Goal: Transaction & Acquisition: Book appointment/travel/reservation

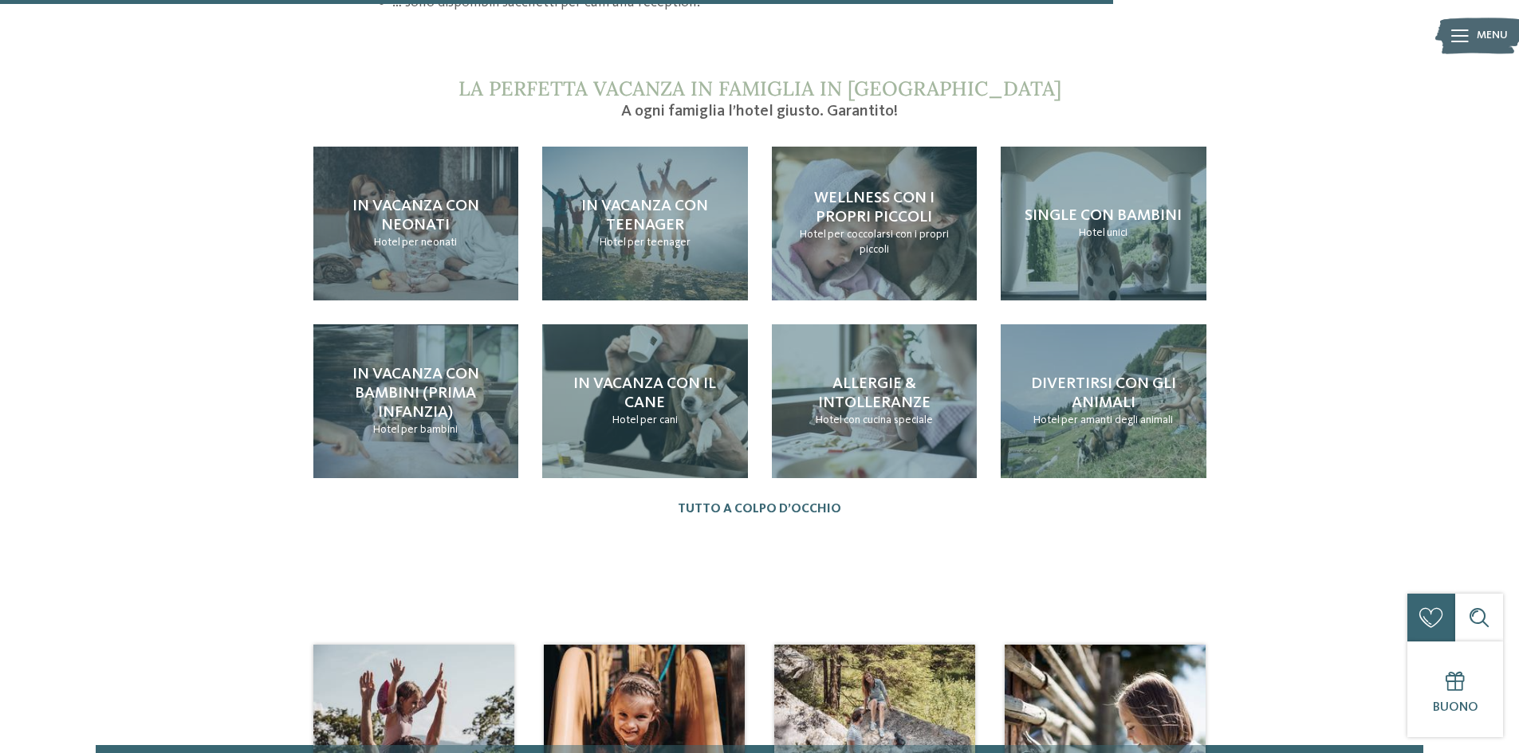
scroll to position [1754, 0]
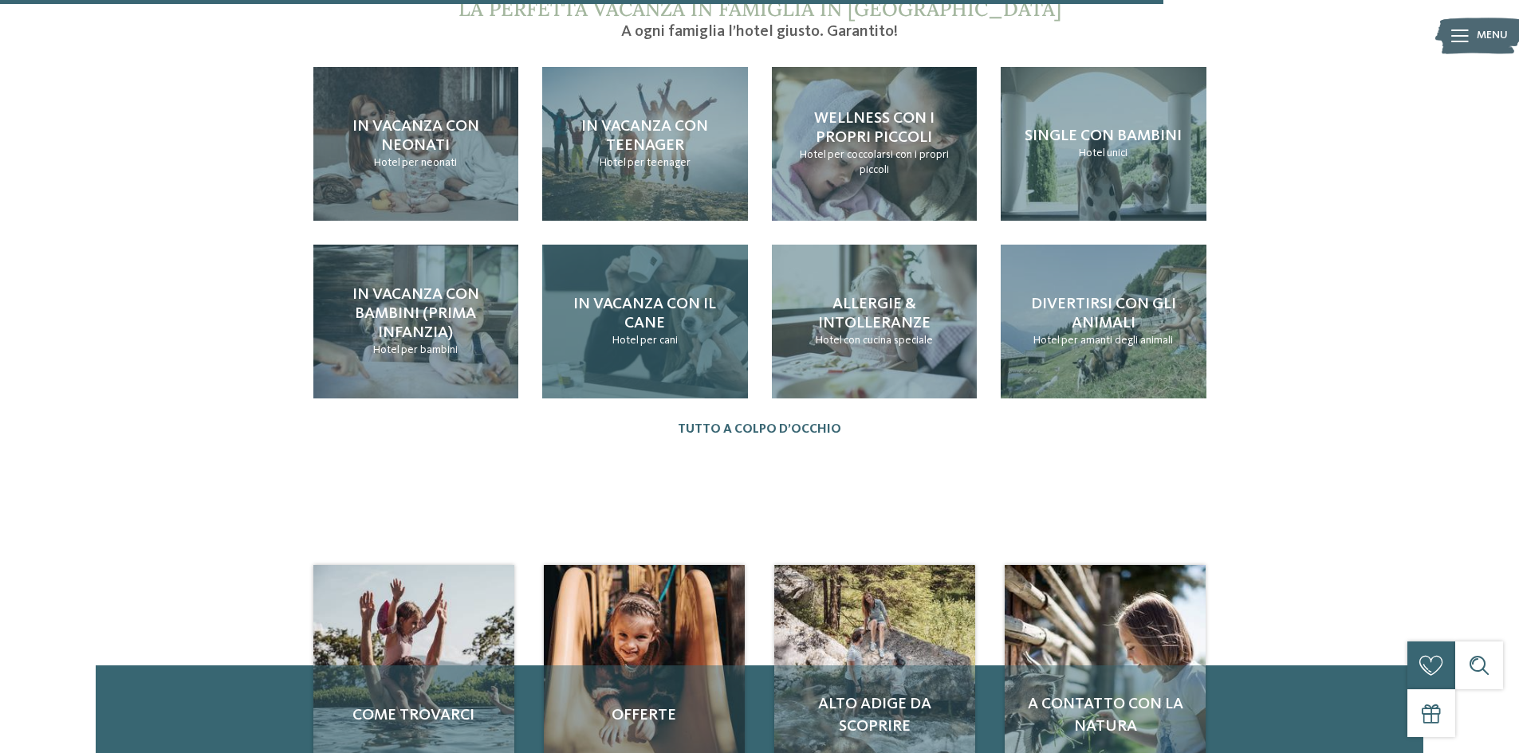
click at [645, 333] on p "Hotel per cani" at bounding box center [644, 341] width 65 height 16
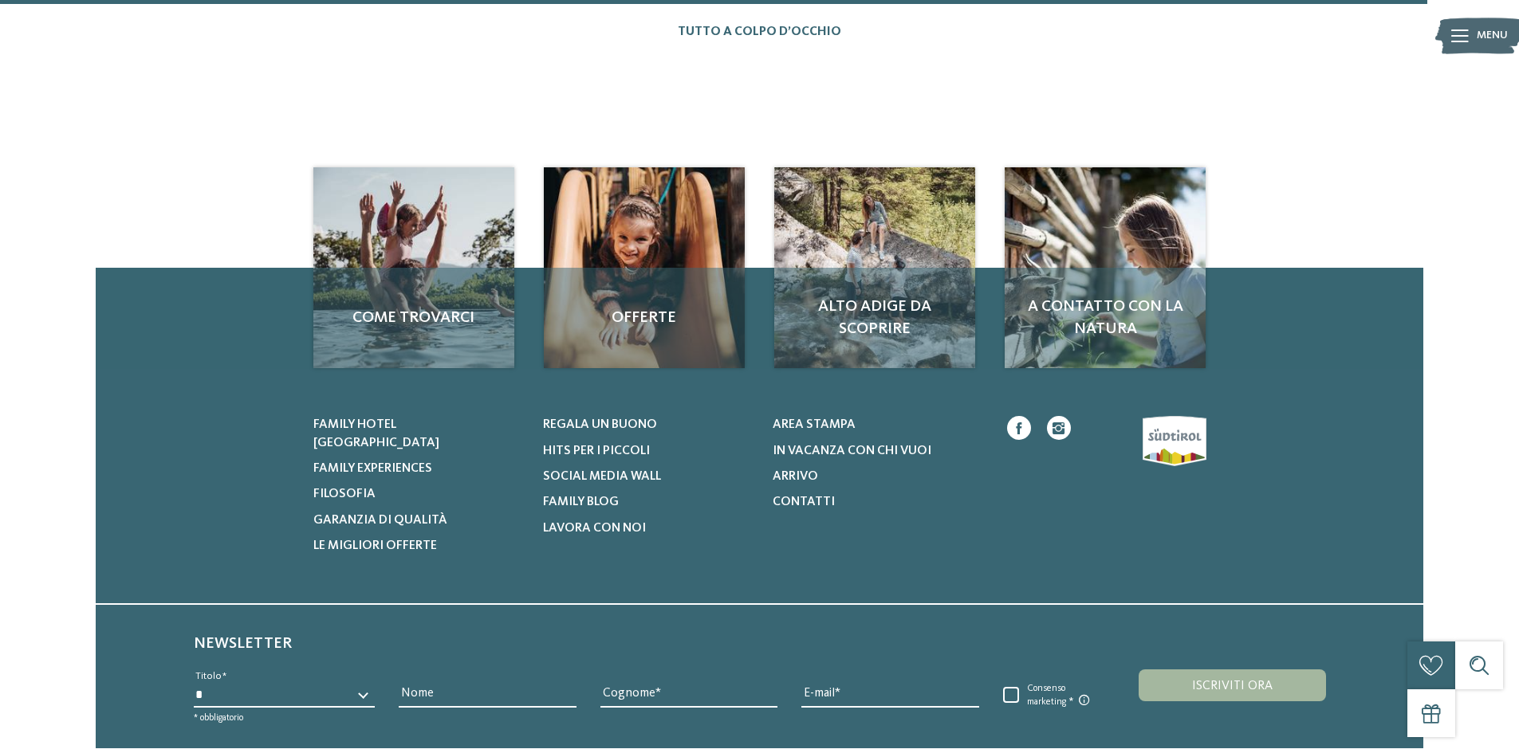
scroll to position [2152, 0]
click at [607, 521] on span "Lavora con noi" at bounding box center [594, 527] width 103 height 13
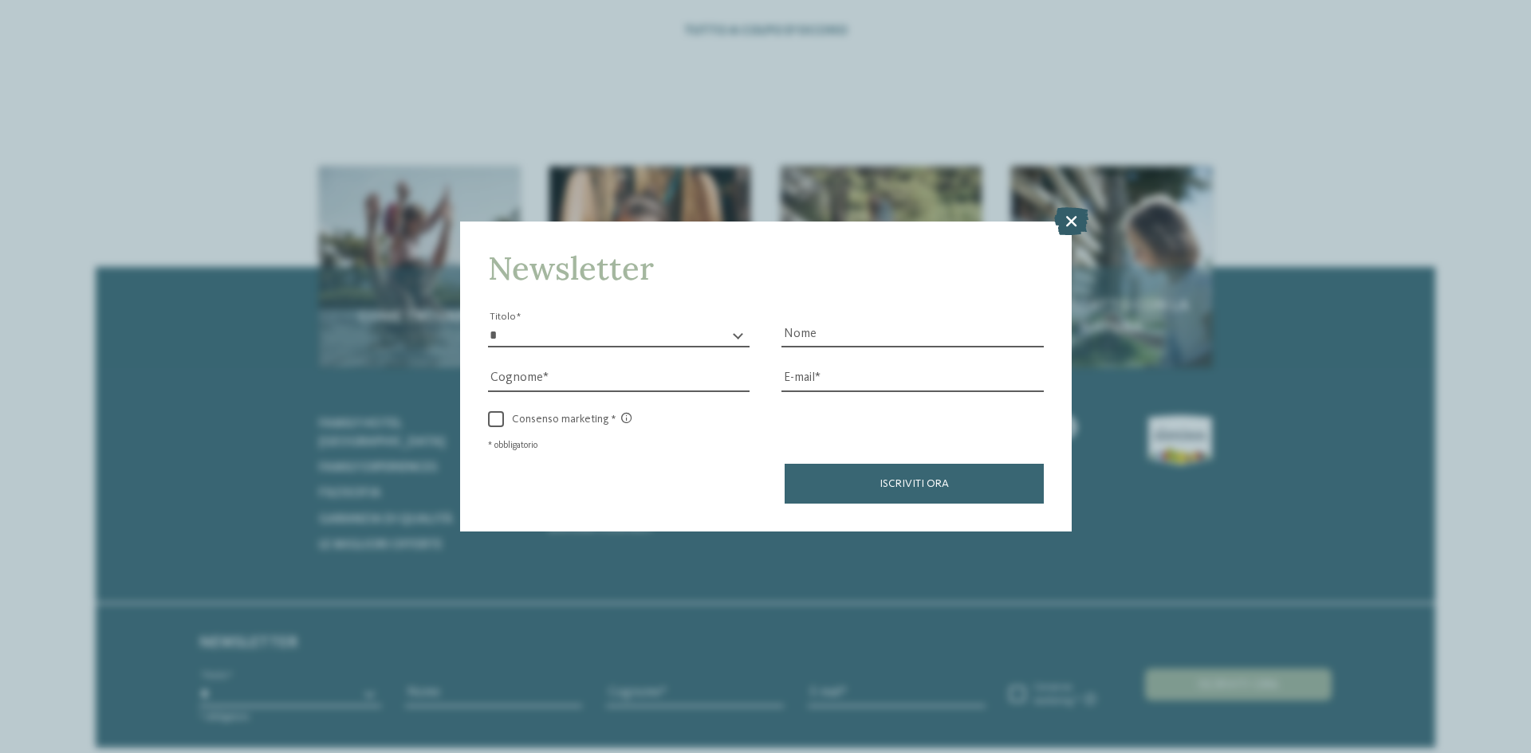
click at [1079, 212] on icon at bounding box center [1071, 221] width 34 height 28
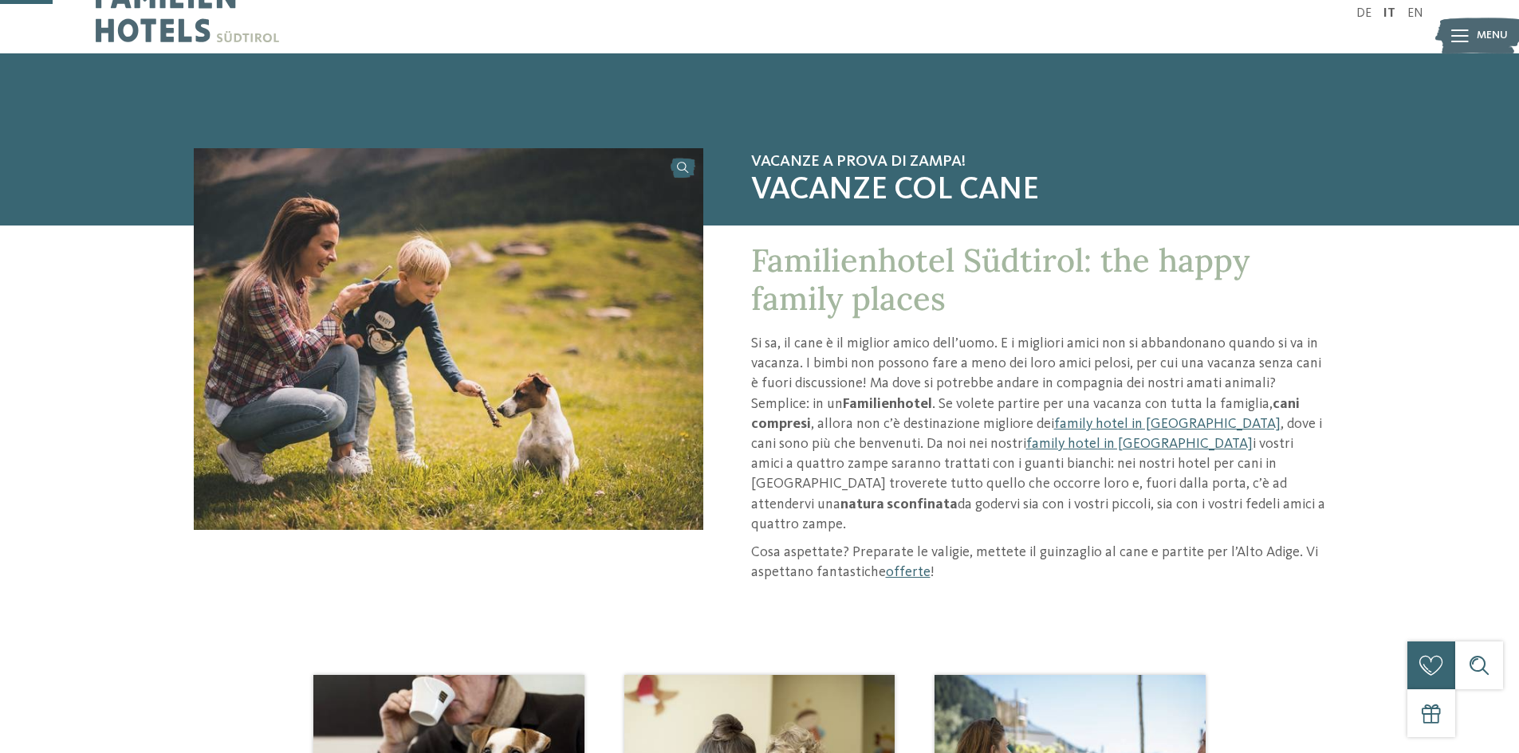
scroll to position [0, 0]
